Goal: Task Accomplishment & Management: Complete application form

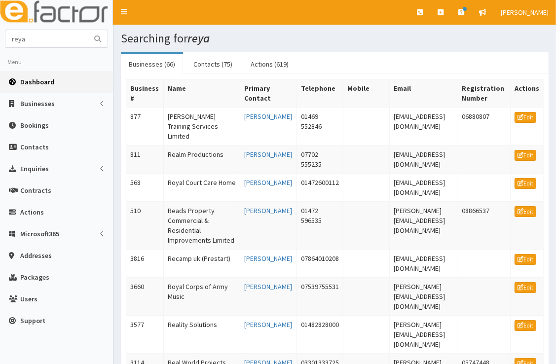
click at [28, 87] on link "Dashboard" at bounding box center [56, 82] width 113 height 22
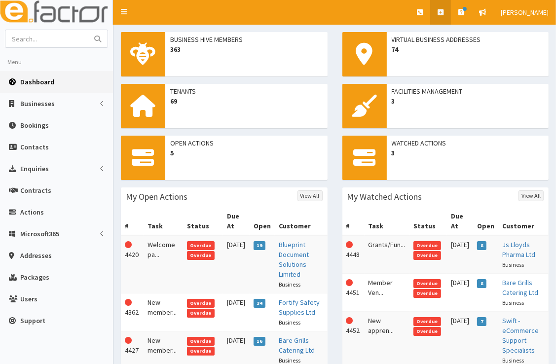
click at [443, 11] on icon at bounding box center [441, 12] width 6 height 7
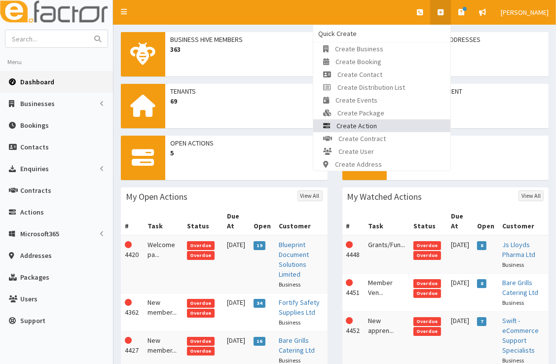
click at [384, 122] on link "Create Action" at bounding box center [381, 125] width 137 height 13
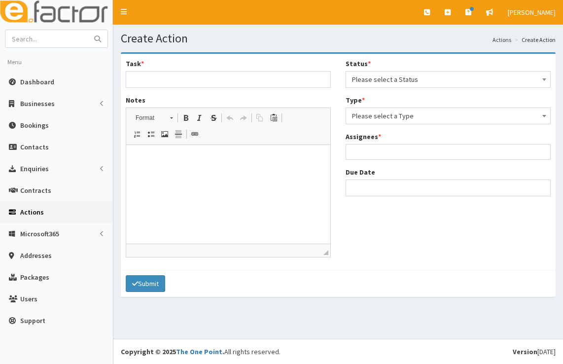
select select
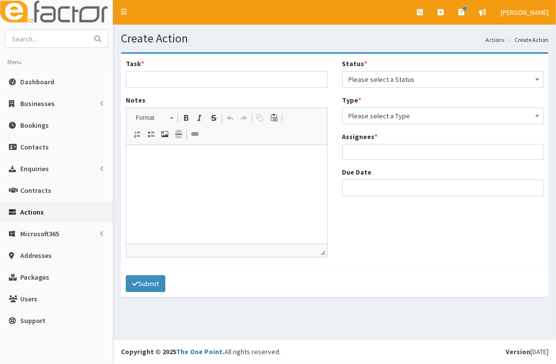
click at [398, 80] on span "Please select a Status" at bounding box center [443, 80] width 189 height 14
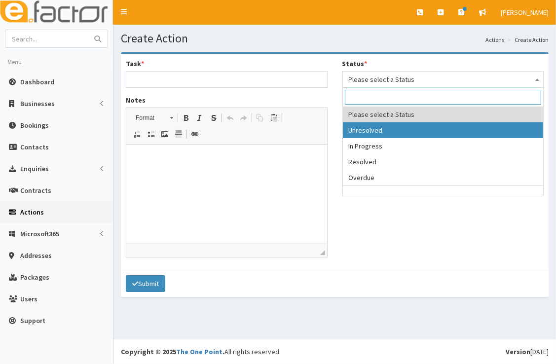
select select "1"
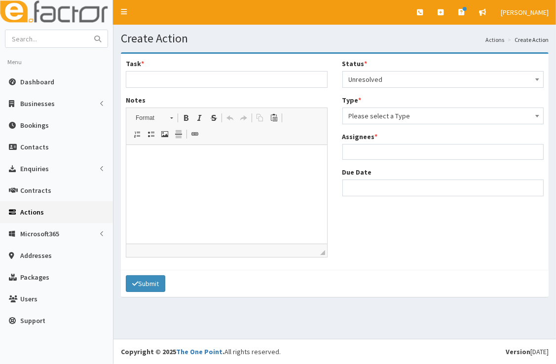
click at [393, 115] on span "Please select a Type" at bounding box center [443, 116] width 189 height 14
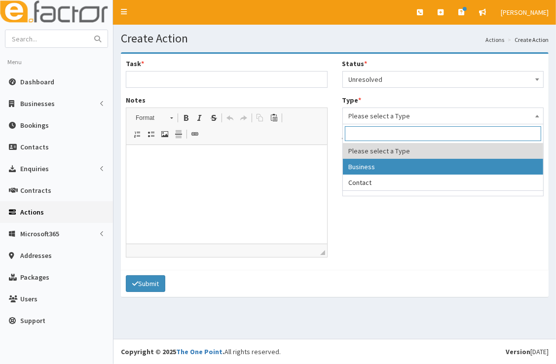
select select "business"
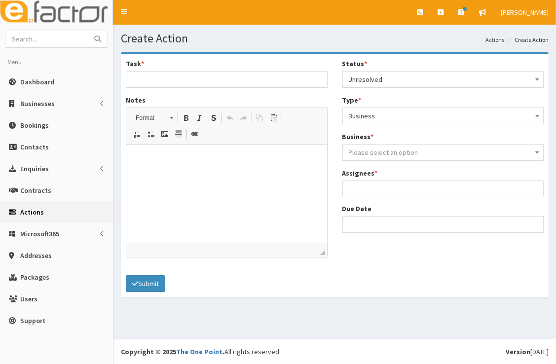
click at [394, 153] on span "Please select an option" at bounding box center [384, 152] width 70 height 9
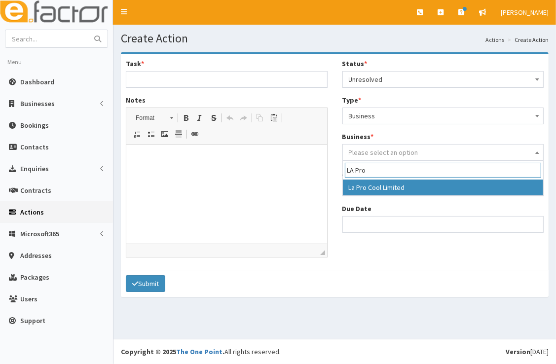
type input "LA Pro"
select select "2302"
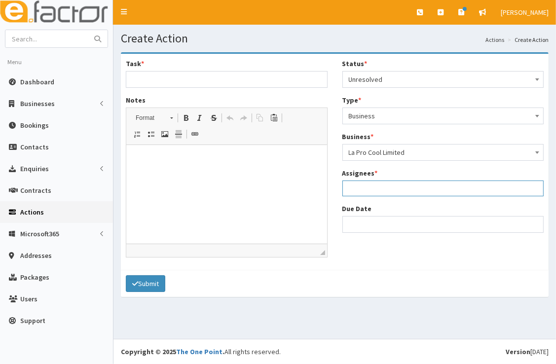
click at [403, 188] on ul at bounding box center [443, 187] width 201 height 12
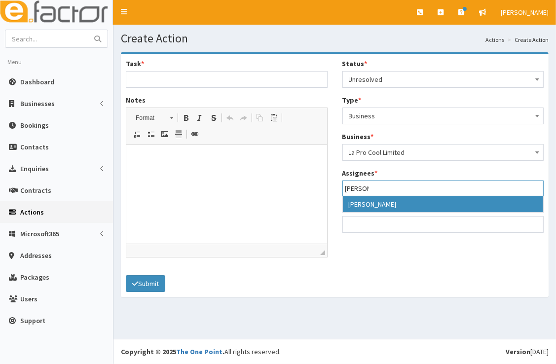
type input "gina"
select select "20"
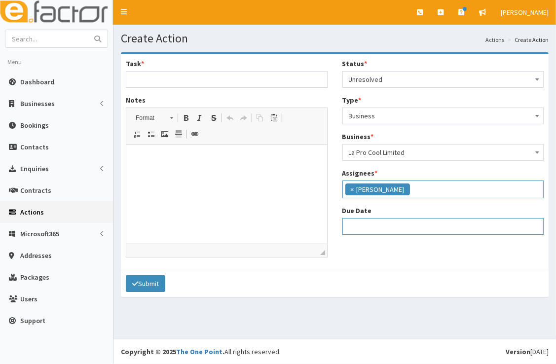
click at [394, 232] on input "Due Date" at bounding box center [443, 226] width 202 height 17
select select "12"
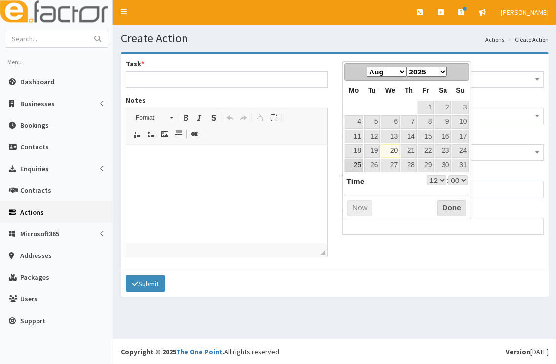
click at [359, 161] on link "25" at bounding box center [354, 165] width 18 height 13
type input "25-08-2025 12:00"
select select "12"
click at [426, 149] on link "22" at bounding box center [426, 150] width 16 height 13
type input "22-08-2025 12:00"
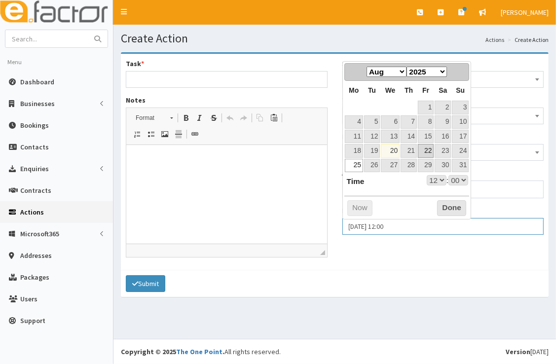
select select "12"
click at [449, 207] on button "Done" at bounding box center [451, 208] width 29 height 16
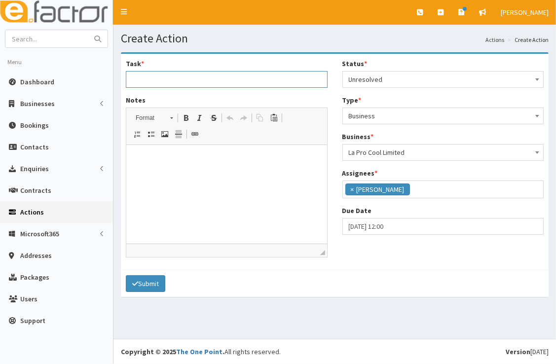
click at [230, 76] on input "Task *" at bounding box center [227, 79] width 202 height 17
type input "£1k Grant Funding - Marketing"
click at [209, 152] on html at bounding box center [226, 160] width 201 height 30
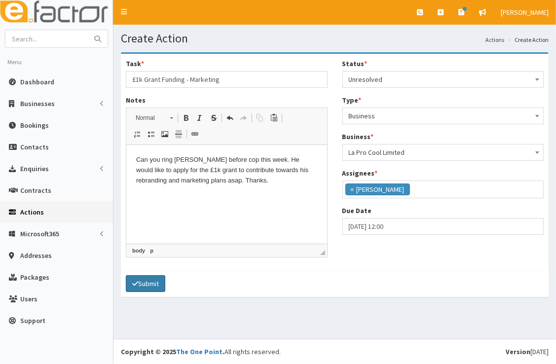
click at [148, 280] on button "Submit" at bounding box center [145, 283] width 39 height 17
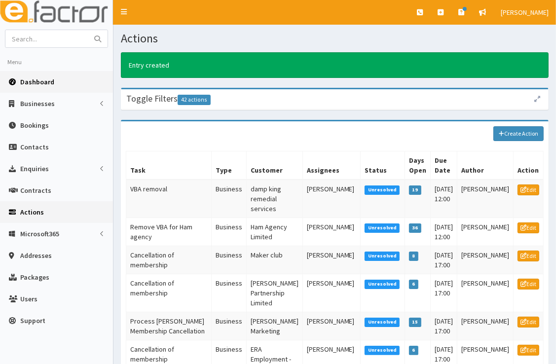
click at [61, 81] on link "Dashboard" at bounding box center [56, 82] width 113 height 22
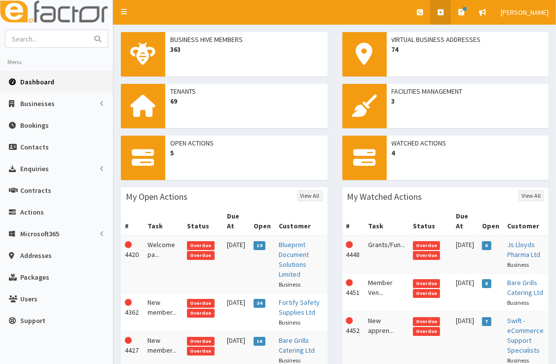
click at [440, 15] on link at bounding box center [440, 12] width 21 height 25
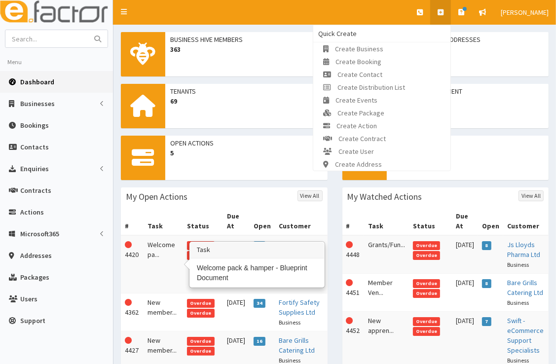
click at [166, 245] on td "Welcome pa..." at bounding box center [163, 264] width 39 height 58
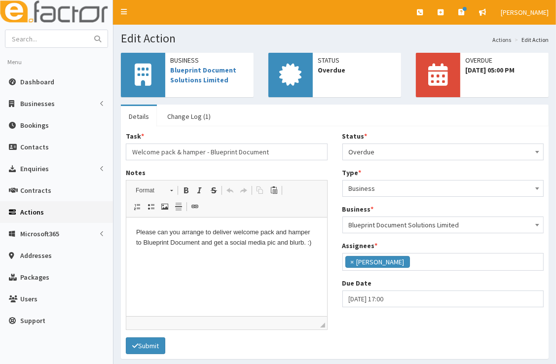
scroll to position [116, 0]
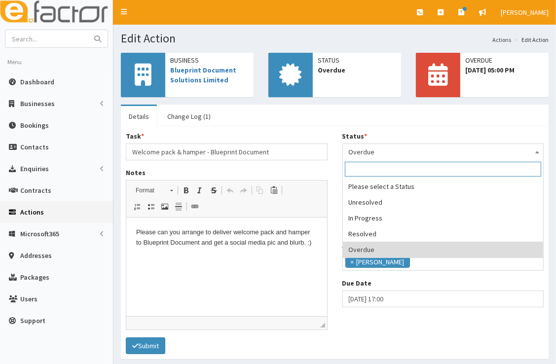
click at [384, 152] on span "Overdue" at bounding box center [443, 152] width 189 height 14
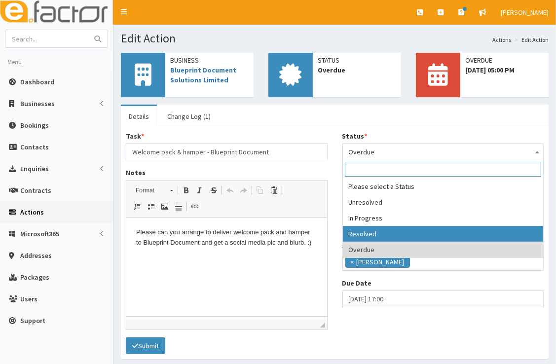
select select "3"
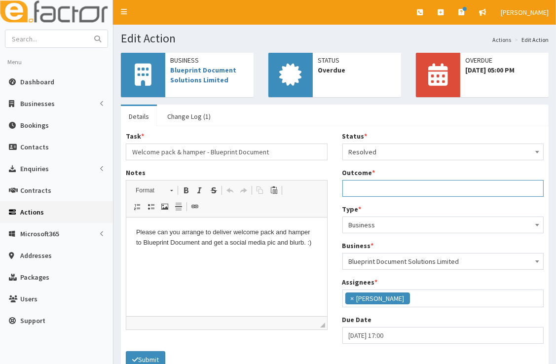
click at [391, 185] on input "Outcome *" at bounding box center [443, 188] width 202 height 17
drag, startPoint x: 527, startPoint y: 188, endPoint x: 347, endPoint y: 178, distance: 180.8
click at [347, 178] on div "Outcome * Meeting [PERSON_NAME] to handover welcome pack, [DATE] at the [GEOGRA…" at bounding box center [443, 182] width 202 height 29
type input "Meeting [PERSON_NAME] to handover welcome pack, [DATE] at the [GEOGRAPHIC_DATA]."
click at [338, 130] on div "Task * Welcome pack & hamper - Blueprint Document Notes <p>Please can you arran…" at bounding box center [335, 249] width 428 height 247
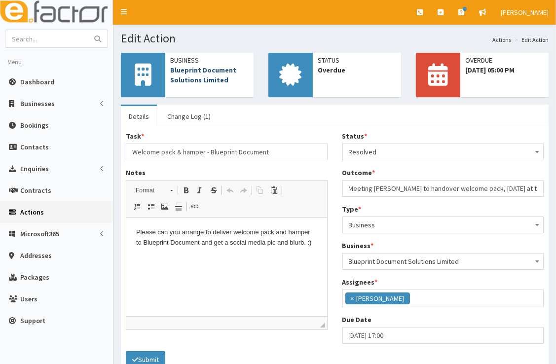
click at [207, 74] on link "Blueprint Document Solutions Limited" at bounding box center [203, 75] width 66 height 19
click at [146, 356] on button "Submit" at bounding box center [145, 359] width 39 height 17
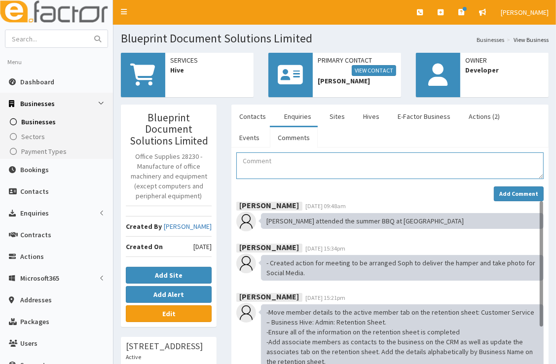
click at [277, 159] on textarea "Comment" at bounding box center [389, 165] width 307 height 27
paste textarea "Meeting [PERSON_NAME] to handover welcome pack, [DATE] at the [GEOGRAPHIC_DATA]."
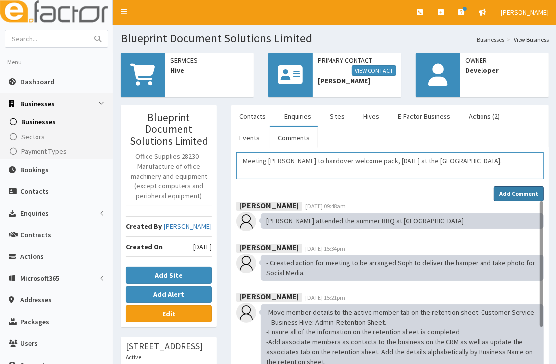
type textarea "Meeting [PERSON_NAME] to handover welcome pack, [DATE] at the [GEOGRAPHIC_DATA]."
click at [507, 192] on strong "Add Comment" at bounding box center [518, 193] width 39 height 7
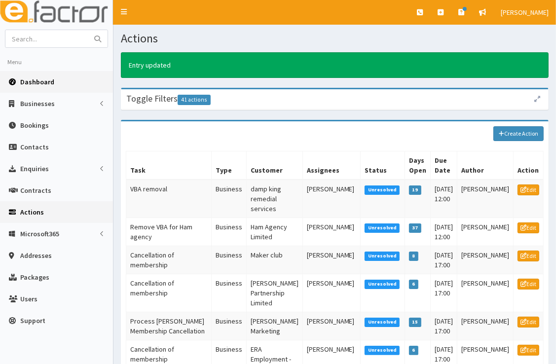
click at [41, 88] on link "Dashboard" at bounding box center [56, 82] width 113 height 22
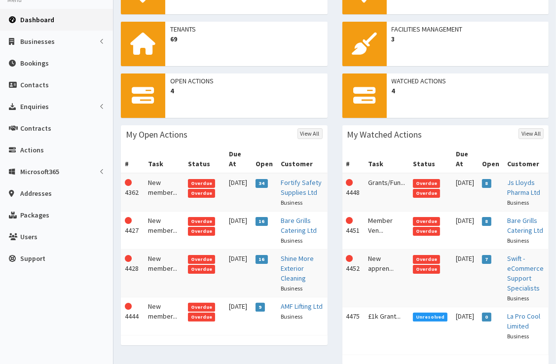
scroll to position [62, 0]
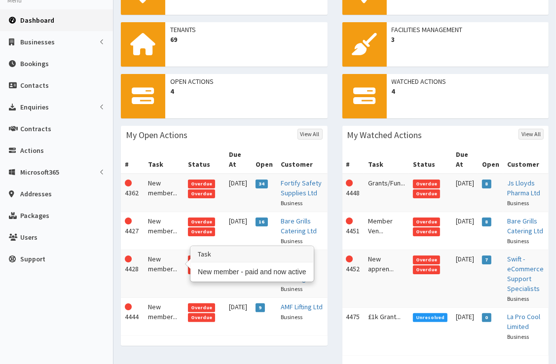
click at [162, 255] on td "New member..." at bounding box center [164, 274] width 40 height 48
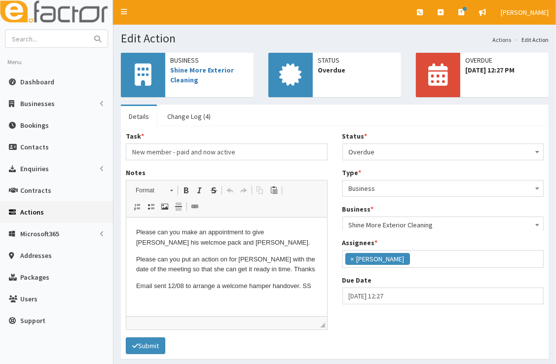
scroll to position [116, 0]
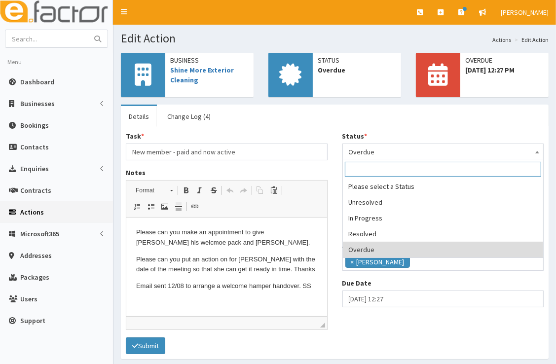
click at [407, 148] on span "Overdue" at bounding box center [443, 152] width 189 height 14
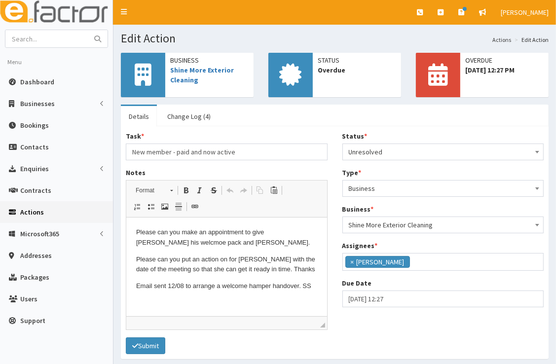
click at [416, 152] on span "Unresolved" at bounding box center [443, 152] width 189 height 14
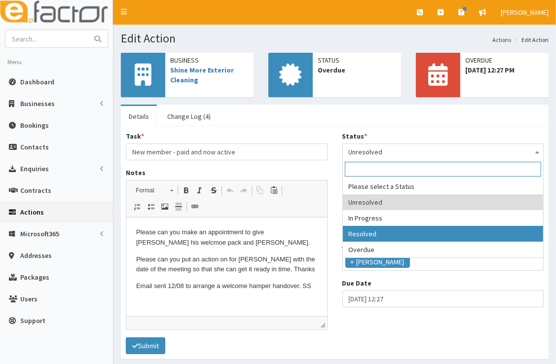
select select "3"
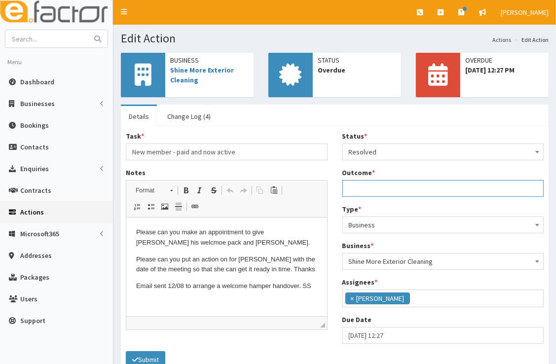
click at [391, 186] on input "Outcome *" at bounding box center [443, 188] width 202 height 17
drag, startPoint x: 541, startPoint y: 189, endPoint x: 333, endPoint y: 188, distance: 207.2
click at [333, 188] on div "Task * New member - paid and now active Notes <p>Please can you make an appoint…" at bounding box center [334, 241] width 433 height 220
type input "Meeting [PERSON_NAME] and [PERSON_NAME] WC 26/08 to handover welcome pack and g…"
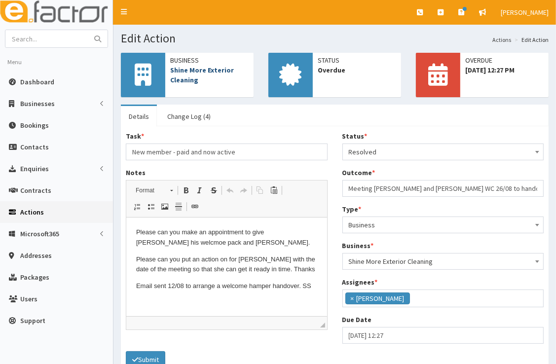
click at [203, 74] on link "Shine More Exterior Cleaning" at bounding box center [202, 75] width 64 height 19
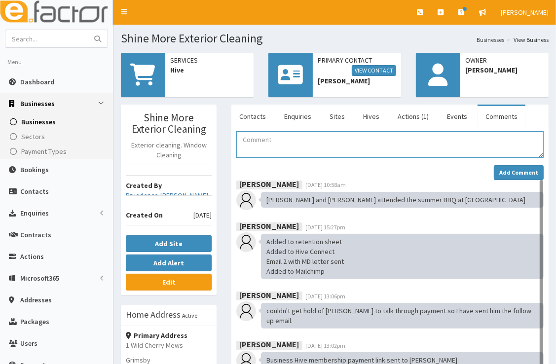
click at [290, 147] on textarea "Comment" at bounding box center [389, 144] width 307 height 27
paste textarea "Meeting [PERSON_NAME] and [PERSON_NAME] WC 26/08 to handover welcome pack and g…"
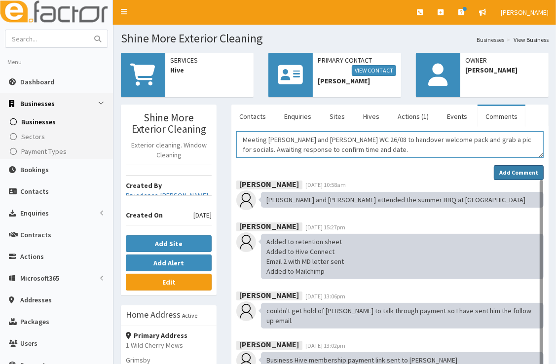
type textarea "Meeting [PERSON_NAME] and [PERSON_NAME] WC 26/08 to handover welcome pack and g…"
click at [509, 172] on strong "Add Comment" at bounding box center [518, 172] width 39 height 7
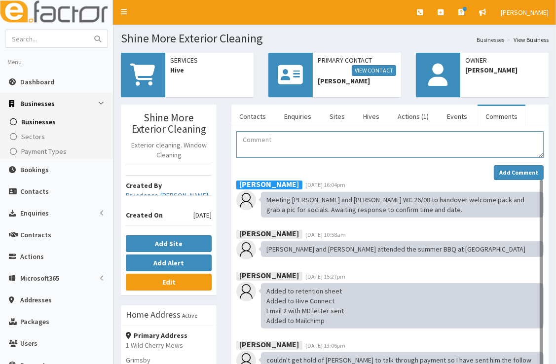
click at [418, 149] on textarea "Comment" at bounding box center [389, 144] width 307 height 27
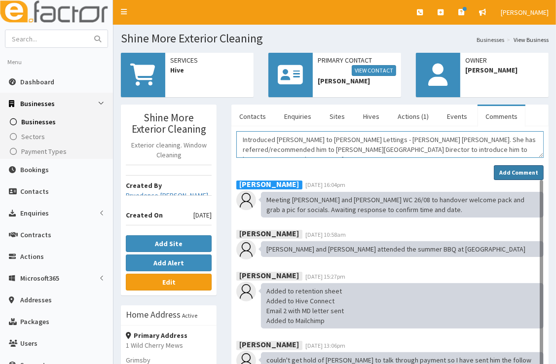
type textarea "Introduced Josh to Cleethorpes Lettings - Sarah Jane Watson. She has referred/r…"
click at [508, 174] on strong "Add Comment" at bounding box center [518, 172] width 39 height 7
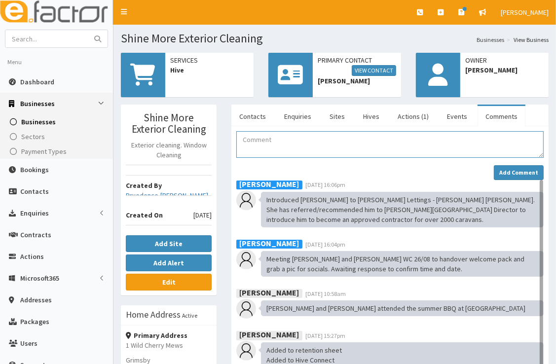
click at [378, 142] on textarea "Comment" at bounding box center [389, 144] width 307 height 27
type textarea "Action for Gina to arrange a call to discuss tax options and grants."
click at [510, 169] on strong "Add Comment" at bounding box center [518, 172] width 39 height 7
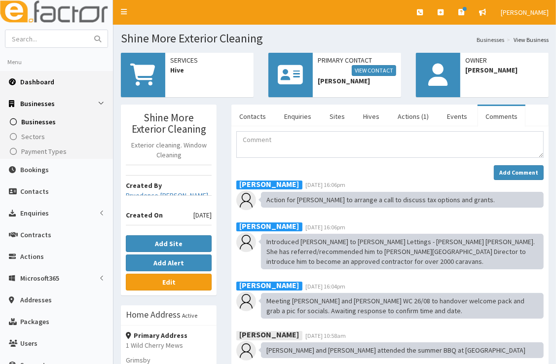
click at [55, 84] on link "Dashboard" at bounding box center [56, 82] width 113 height 22
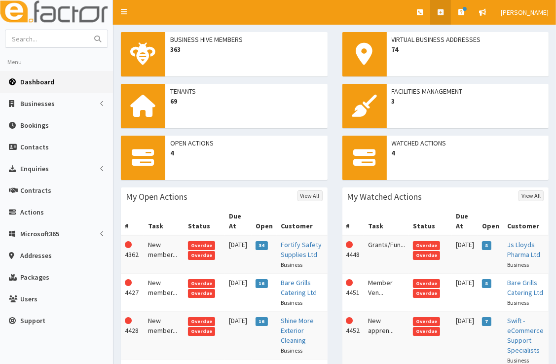
click at [440, 16] on link at bounding box center [440, 12] width 21 height 25
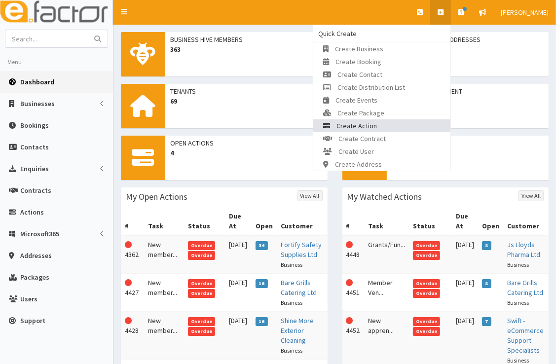
click at [387, 123] on link "Create Action" at bounding box center [381, 125] width 137 height 13
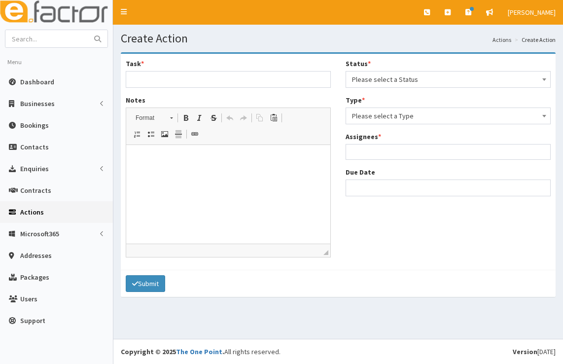
select select
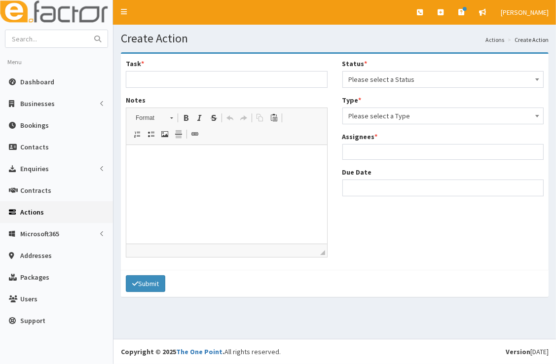
click at [399, 82] on span "Please select a Status" at bounding box center [443, 80] width 189 height 14
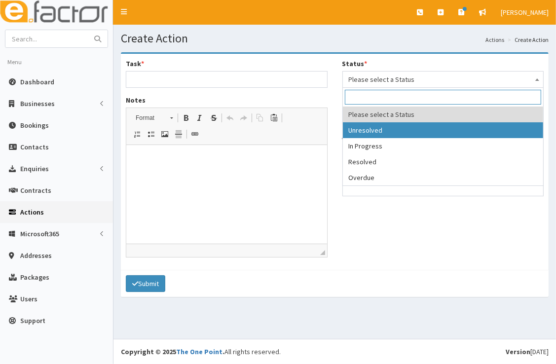
select select "1"
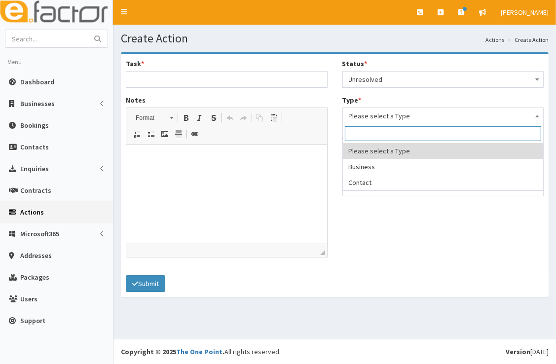
click at [403, 117] on span "Please select a Type" at bounding box center [443, 116] width 189 height 14
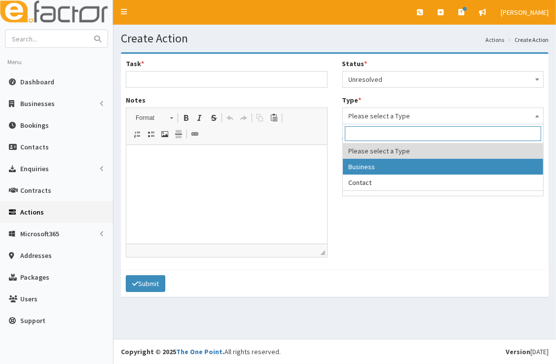
select select "business"
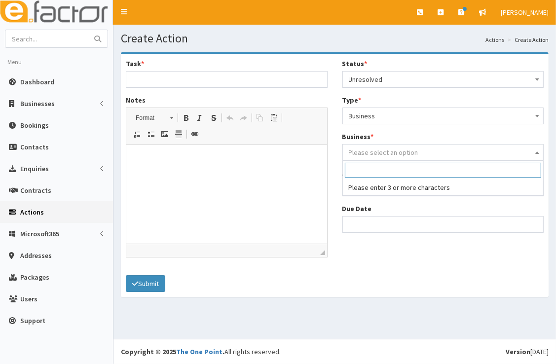
click at [411, 153] on span "Please select an option" at bounding box center [384, 152] width 70 height 9
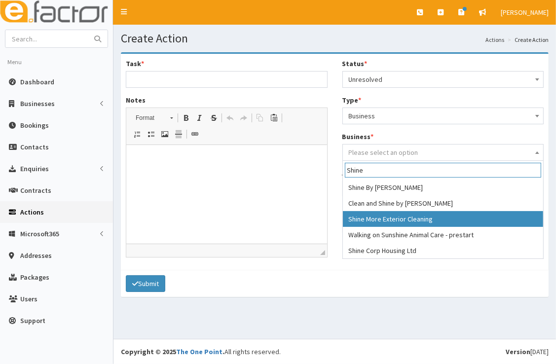
type input "Shine"
select select "2349"
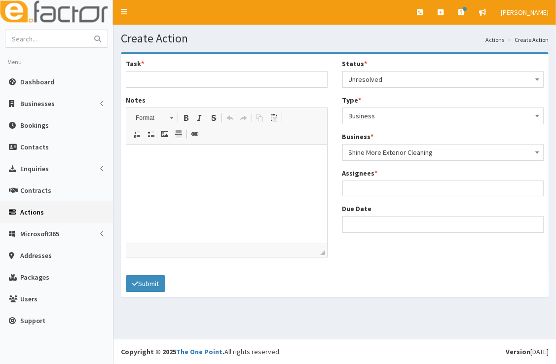
click at [412, 186] on ul at bounding box center [443, 187] width 201 height 12
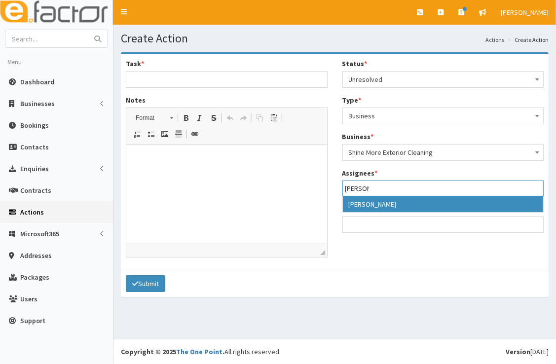
type input "gina"
select select "20"
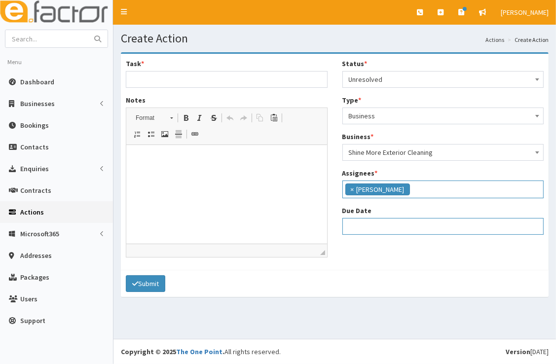
click at [397, 231] on input "Due Date" at bounding box center [443, 226] width 202 height 17
select select "12"
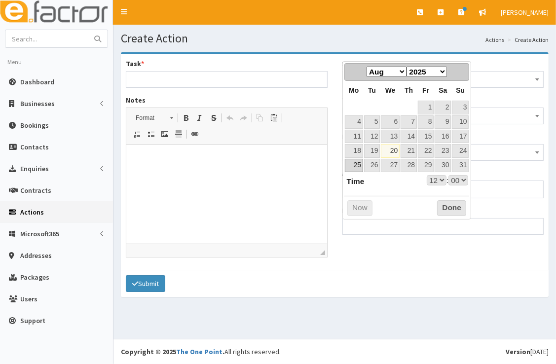
click at [354, 164] on link "25" at bounding box center [354, 165] width 18 height 13
type input "25-08-2025 12:00"
select select "12"
click at [426, 152] on link "22" at bounding box center [426, 150] width 16 height 13
type input "22-08-2025 12:00"
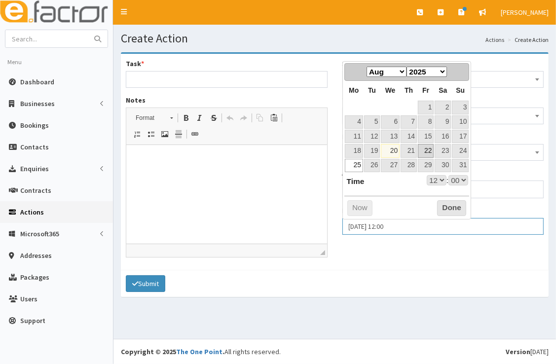
select select "12"
click at [449, 206] on button "Done" at bounding box center [451, 208] width 29 height 16
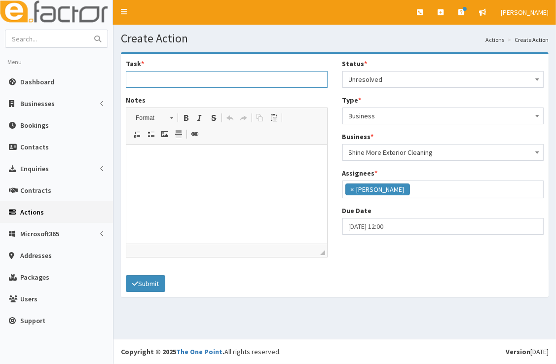
click at [216, 76] on input "Task *" at bounding box center [227, 79] width 202 height 17
type input "Grants - £1k"
click at [194, 175] on html at bounding box center [226, 160] width 201 height 30
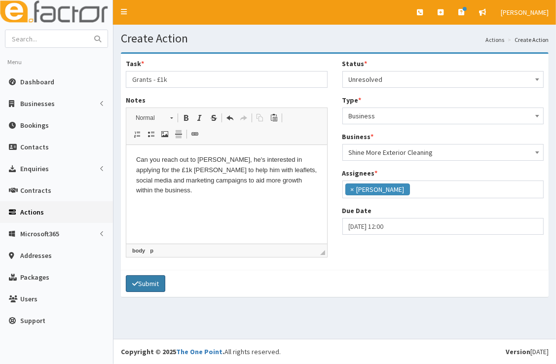
click at [154, 281] on button "Submit" at bounding box center [145, 283] width 39 height 17
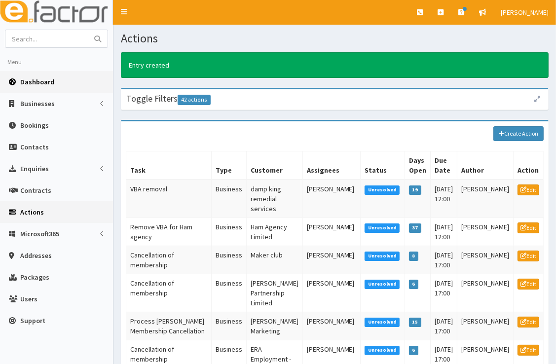
click at [63, 79] on link "Dashboard" at bounding box center [56, 82] width 113 height 22
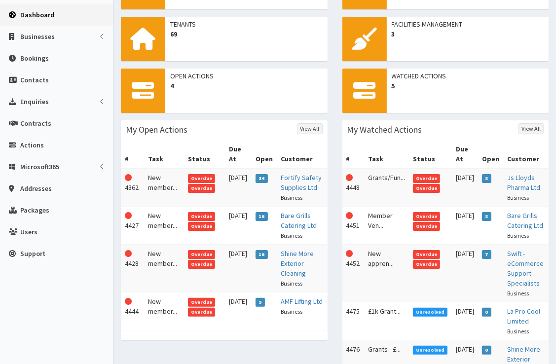
scroll to position [66, 0]
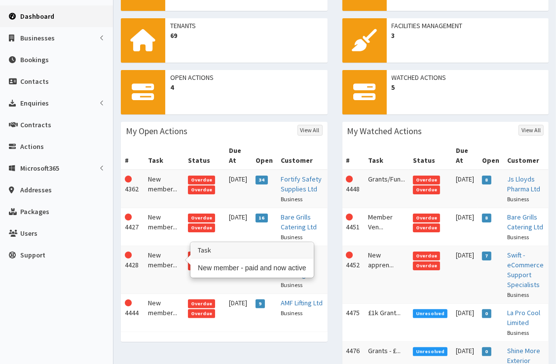
click at [164, 246] on td "New member..." at bounding box center [164, 270] width 40 height 48
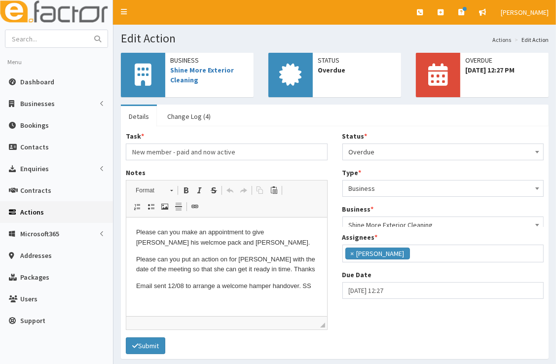
scroll to position [116, 0]
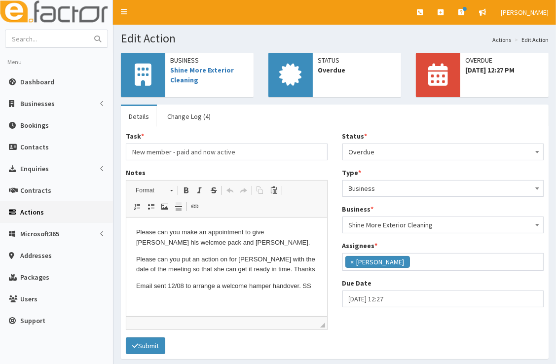
click at [403, 148] on span "Overdue" at bounding box center [443, 152] width 189 height 14
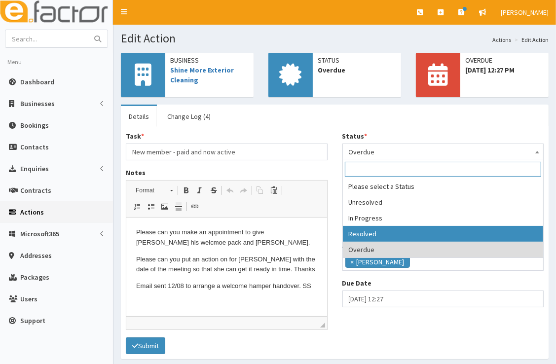
select select "3"
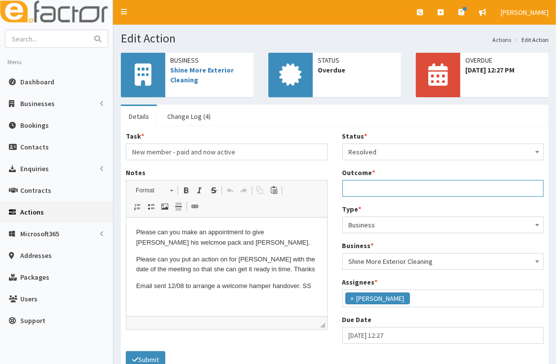
click at [394, 189] on input "Outcome *" at bounding box center [443, 188] width 202 height 17
paste input "Meeting [PERSON_NAME] and [PERSON_NAME] WC 26/08 to handover welcome pack and g…"
type input "Meeting Darcie and Josh WC 26/08 to handover welcome pack and grab a pic for so…"
click at [156, 353] on button "Submit" at bounding box center [145, 359] width 39 height 17
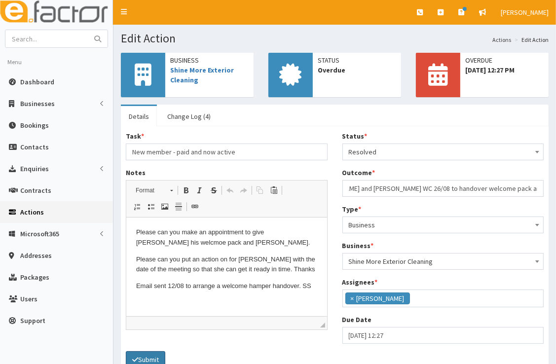
scroll to position [0, 0]
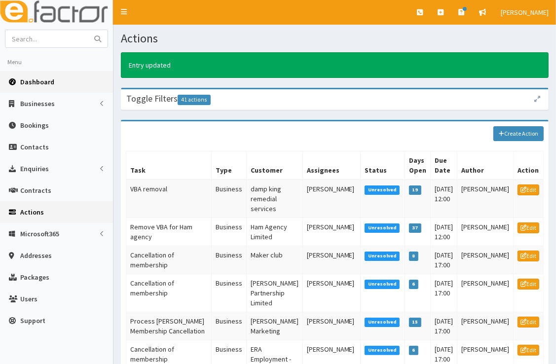
click at [49, 85] on span "Dashboard" at bounding box center [37, 81] width 34 height 9
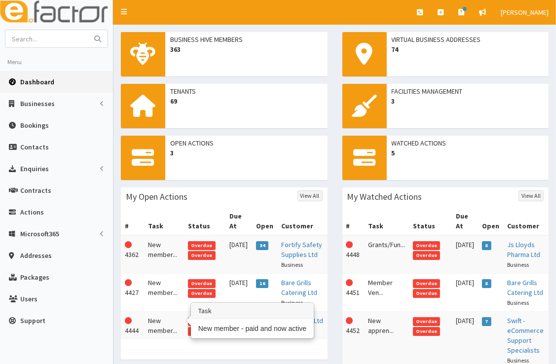
click at [157, 313] on td "New member..." at bounding box center [164, 326] width 40 height 28
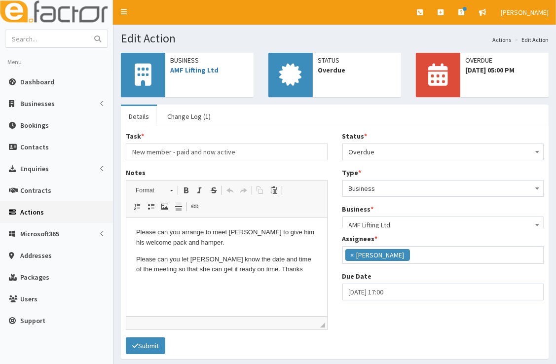
scroll to position [116, 0]
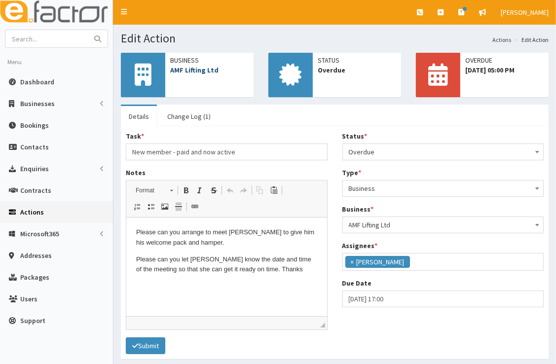
click at [200, 69] on link "AMF Lifting Ltd" at bounding box center [194, 70] width 48 height 9
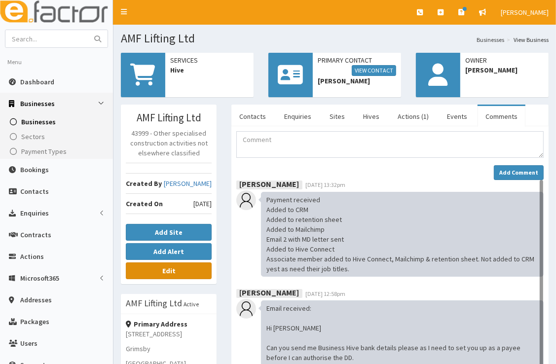
click at [188, 270] on link "Edit" at bounding box center [169, 270] width 86 height 17
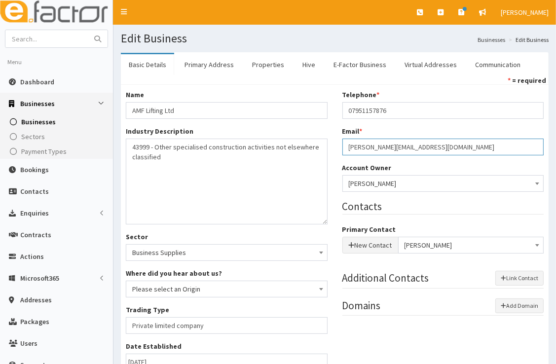
drag, startPoint x: 443, startPoint y: 148, endPoint x: 343, endPoint y: 151, distance: 99.7
click at [343, 151] on input "[PERSON_NAME][EMAIL_ADDRESS][DOMAIN_NAME]" at bounding box center [443, 147] width 202 height 17
